Goal: Task Accomplishment & Management: Use online tool/utility

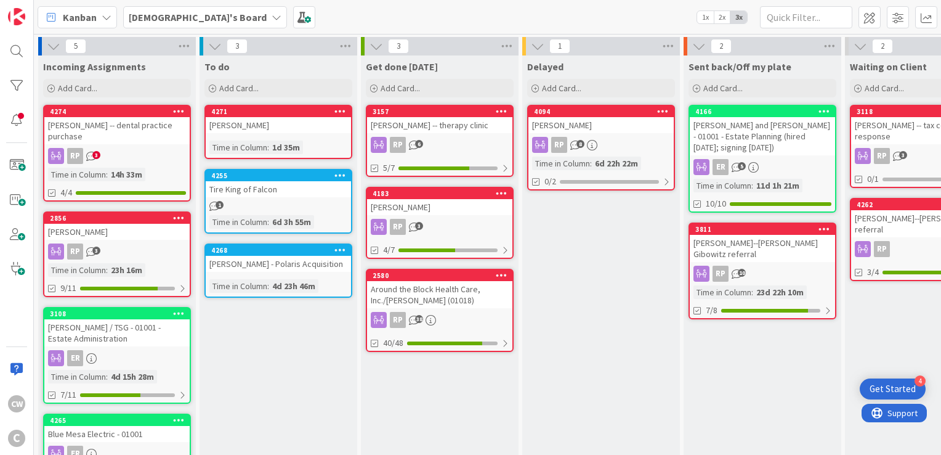
click at [421, 123] on div "[PERSON_NAME] -- therapy clinic" at bounding box center [439, 125] width 145 height 16
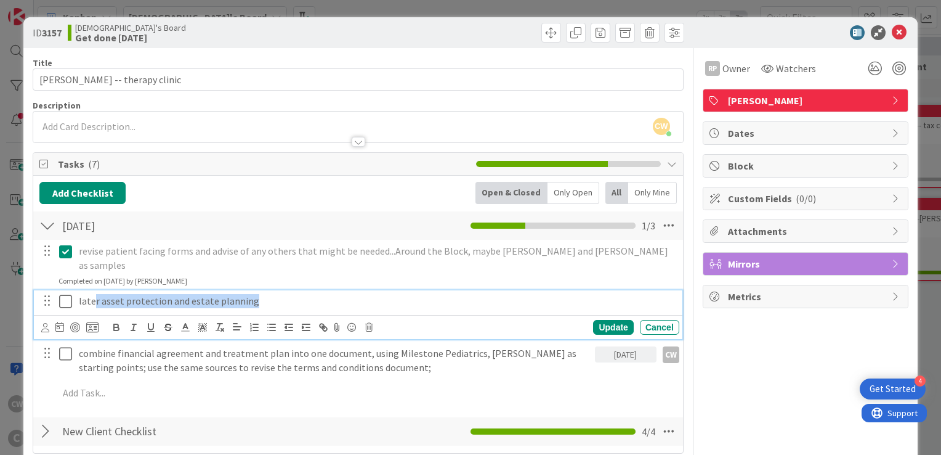
drag, startPoint x: 249, startPoint y: 298, endPoint x: 93, endPoint y: 300, distance: 155.9
click at [93, 300] on p "later asset protection and estate planning" at bounding box center [377, 301] width 596 height 14
click at [280, 269] on p "revise patient facing forms and advise of any others that might be needed...Aro…" at bounding box center [377, 258] width 596 height 28
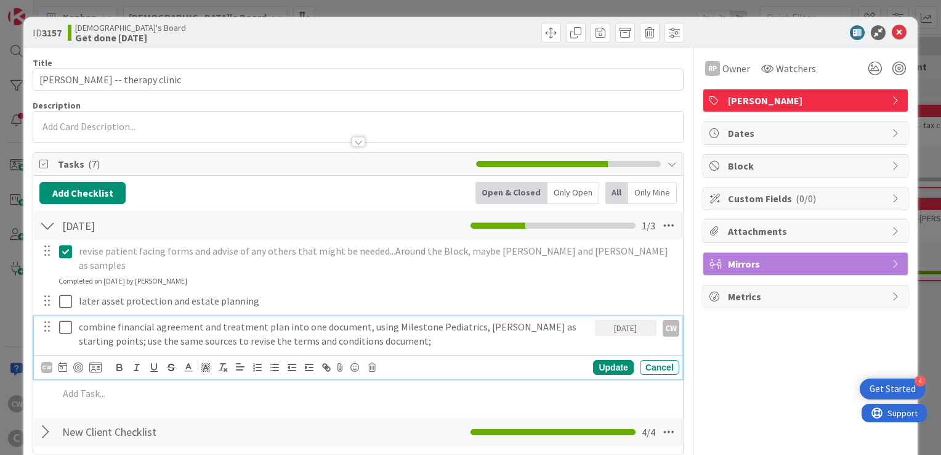
click at [66, 329] on icon at bounding box center [65, 327] width 13 height 15
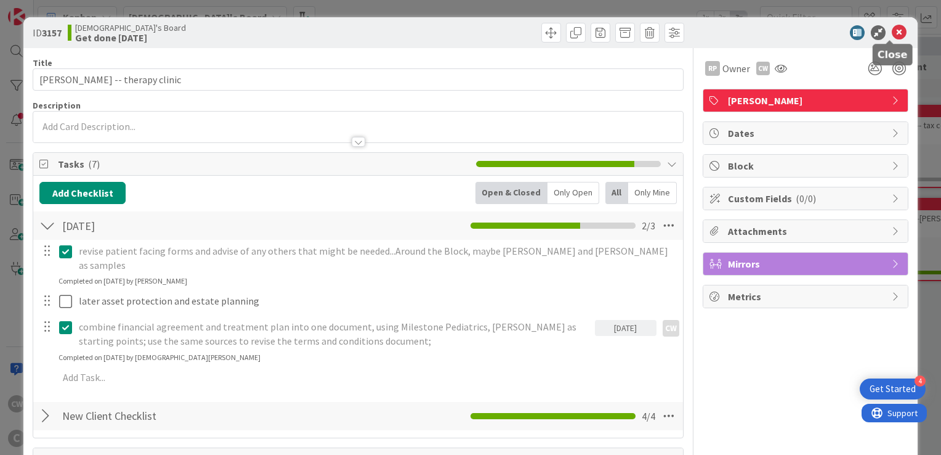
click at [892, 29] on icon at bounding box center [899, 32] width 15 height 15
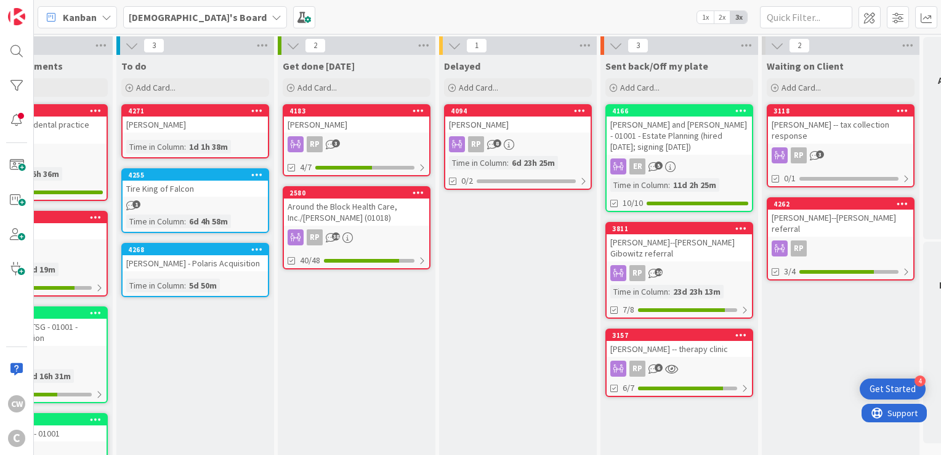
scroll to position [0, 83]
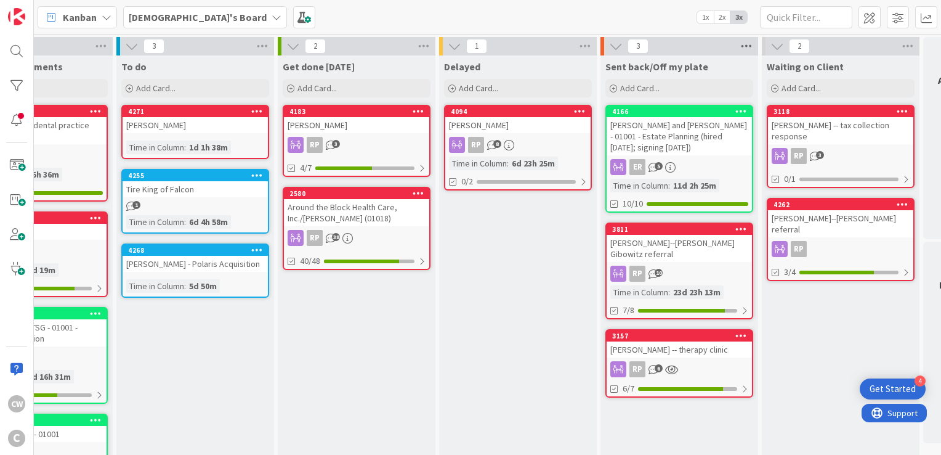
click at [749, 43] on icon at bounding box center [747, 46] width 16 height 18
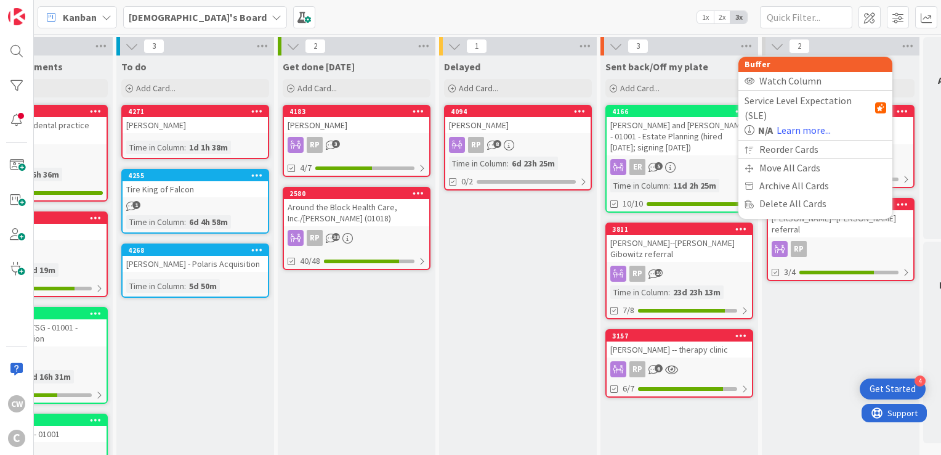
click at [557, 205] on div "Delayed Add Card... 4094 [PERSON_NAME] RP 8 Time in Column : 6d 23h 25m 0/2" at bounding box center [518, 335] width 158 height 560
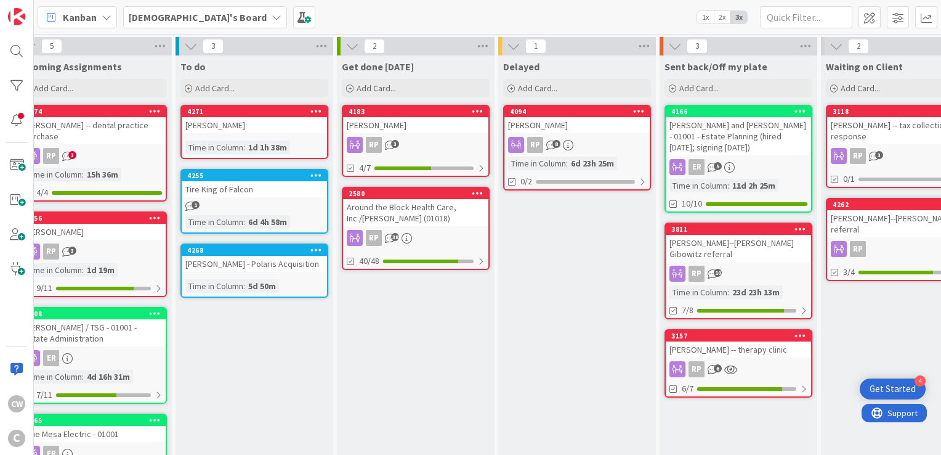
scroll to position [0, 0]
